Goal: Book appointment/travel/reservation

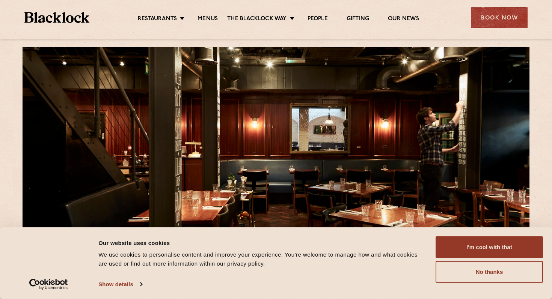
scroll to position [12, 0]
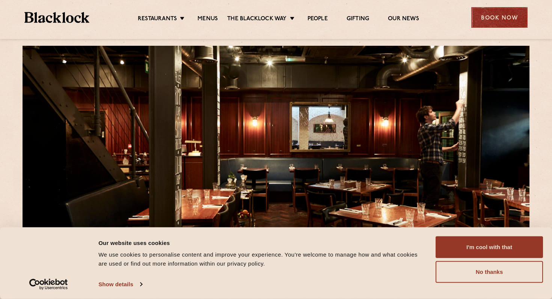
click at [492, 16] on div "Book Now" at bounding box center [499, 17] width 56 height 21
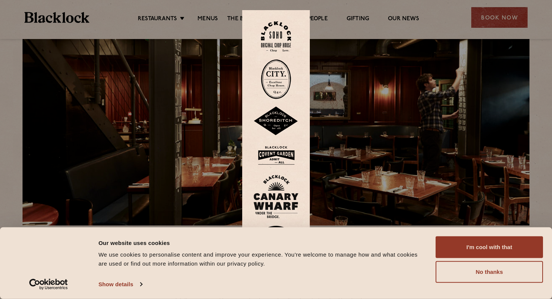
scroll to position [46, 0]
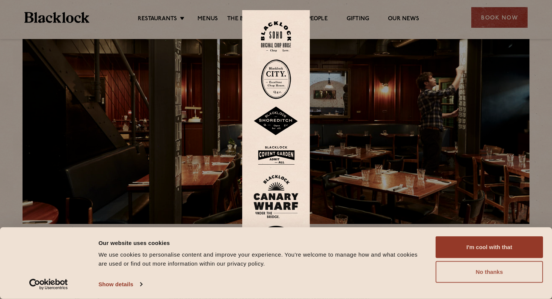
click at [497, 273] on button "No thanks" at bounding box center [489, 272] width 107 height 22
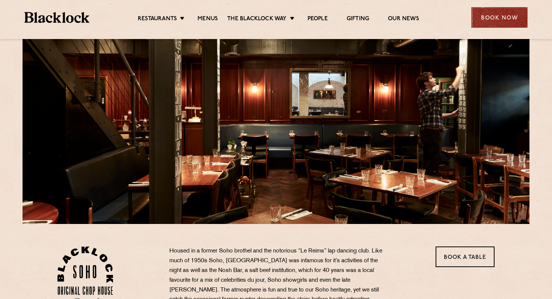
click at [493, 18] on div "Book Now" at bounding box center [499, 17] width 56 height 21
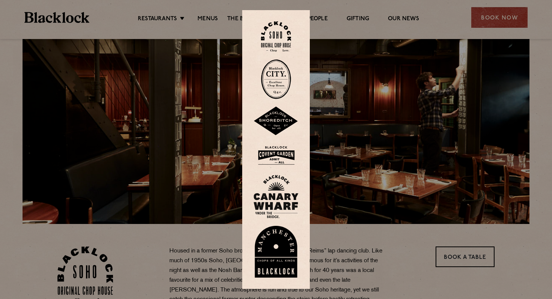
click at [460, 135] on div at bounding box center [276, 149] width 552 height 299
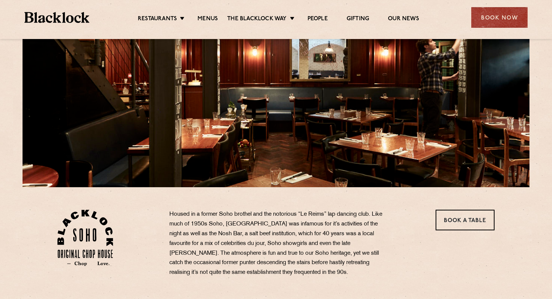
scroll to position [85, 0]
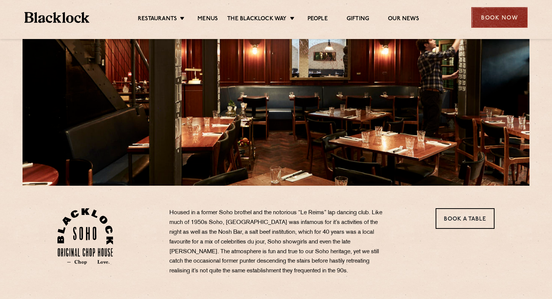
click at [496, 22] on div "Book Now" at bounding box center [499, 17] width 56 height 21
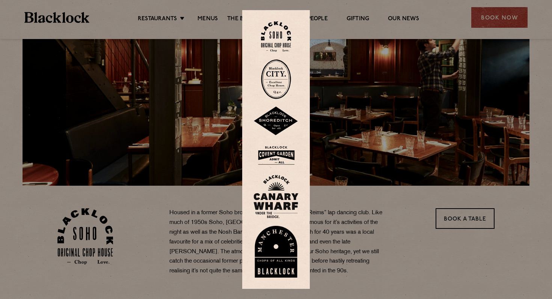
click at [493, 62] on div at bounding box center [276, 149] width 552 height 299
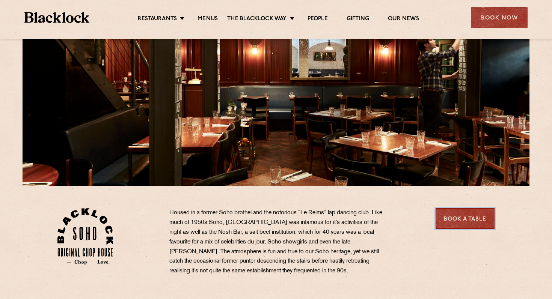
click at [470, 221] on link "Book a Table" at bounding box center [465, 218] width 59 height 21
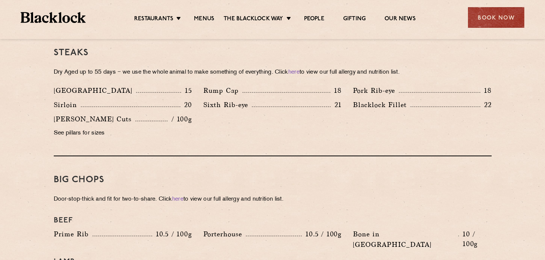
scroll to position [710, 0]
